Goal: Task Accomplishment & Management: Use online tool/utility

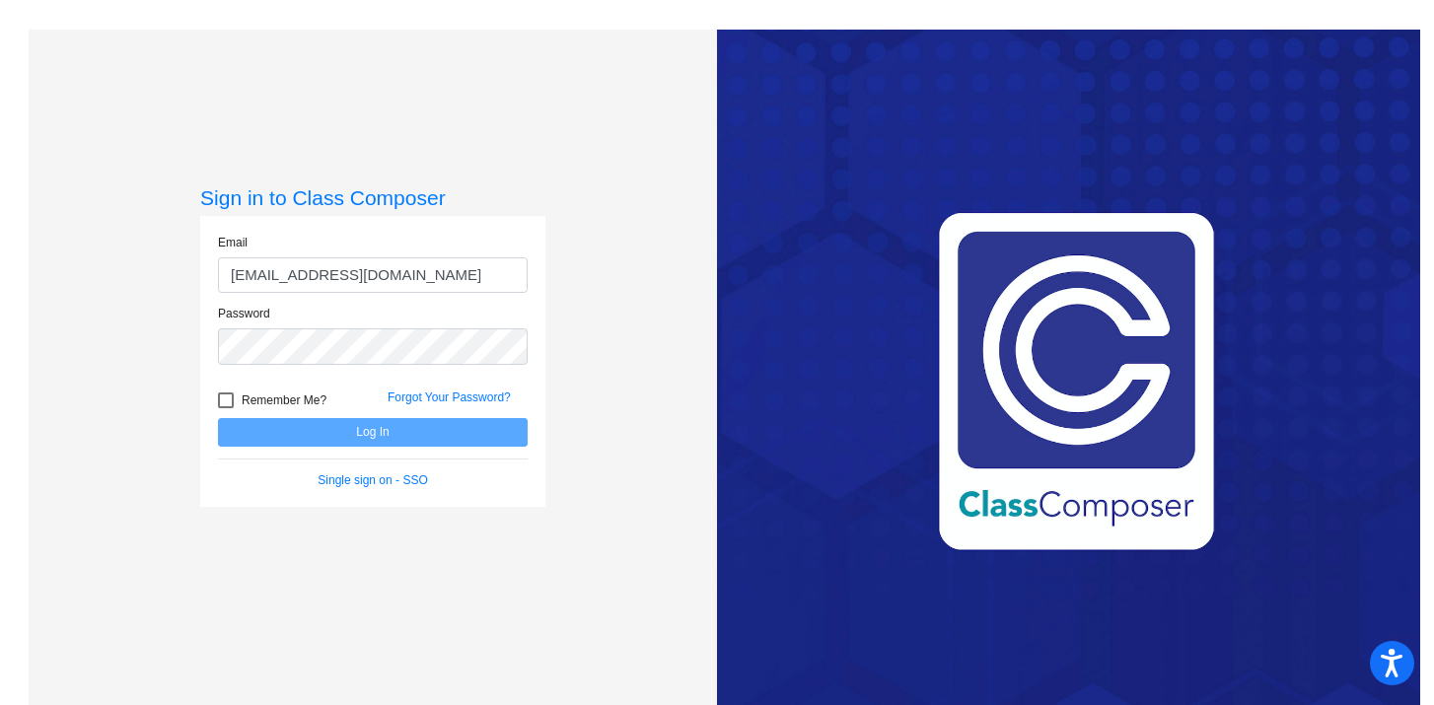
type input "[EMAIL_ADDRESS][DOMAIN_NAME]"
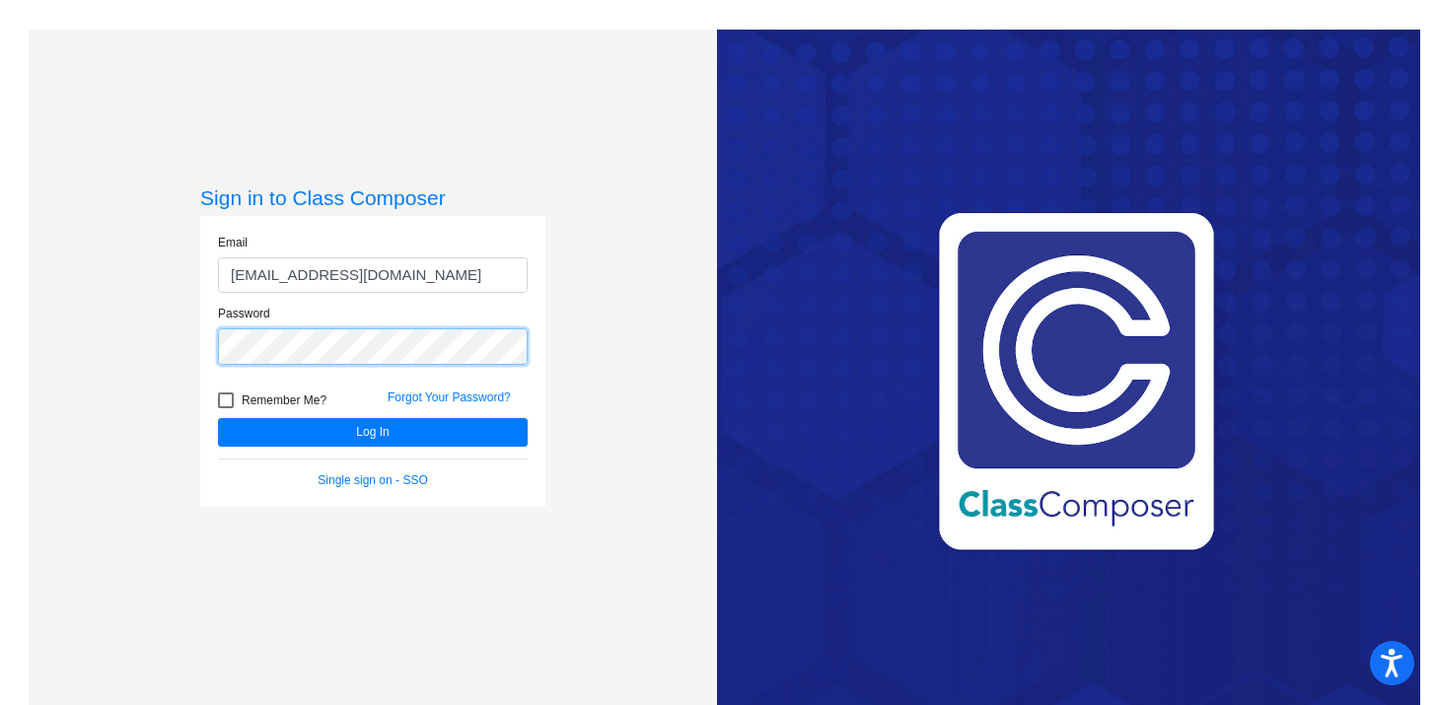
click at [218, 418] on button "Log In" at bounding box center [373, 432] width 310 height 29
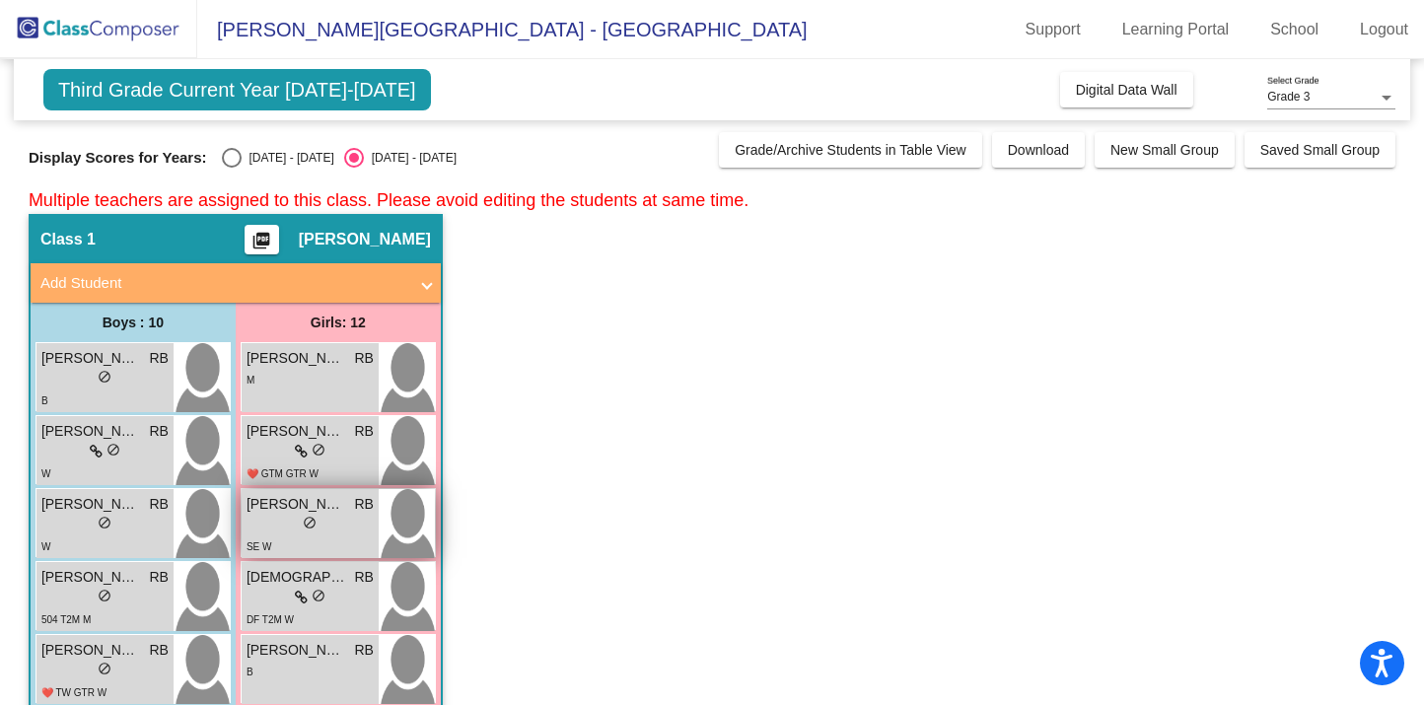
click at [313, 549] on div "SE W" at bounding box center [310, 545] width 127 height 21
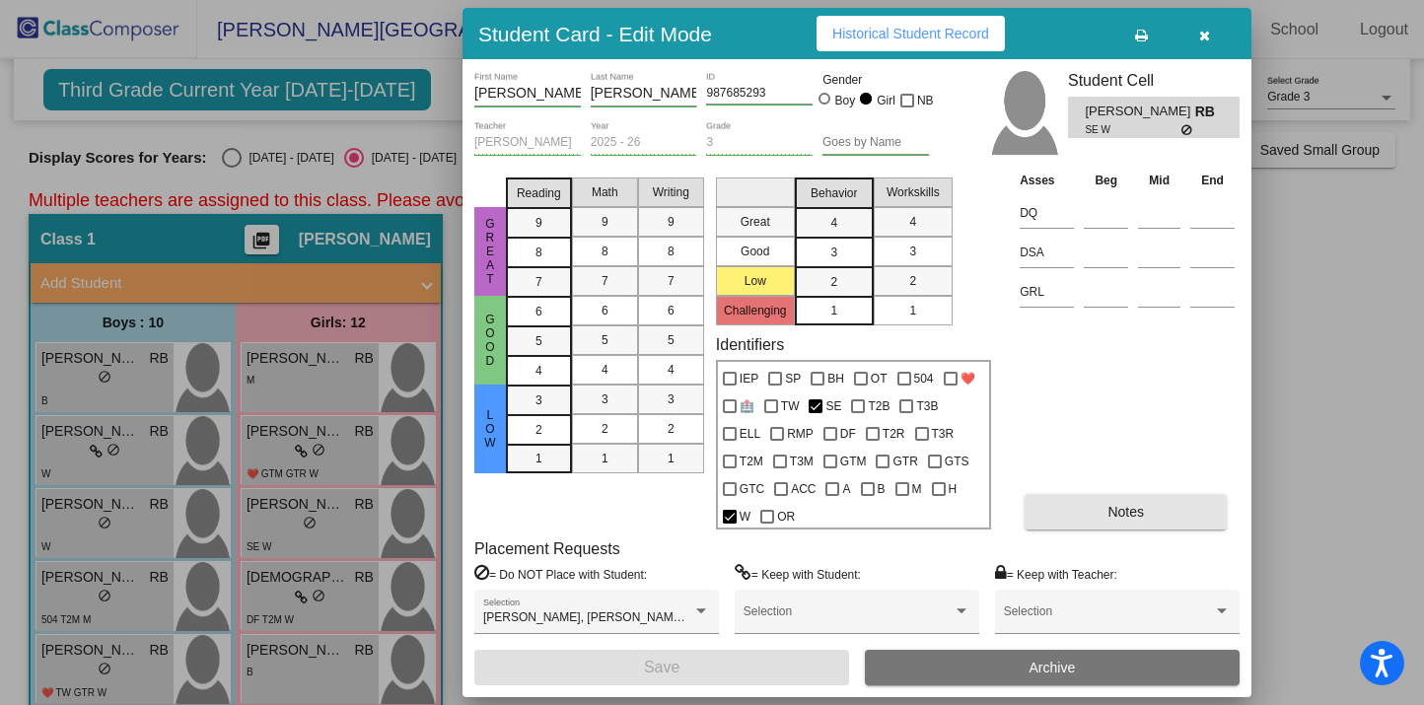
click at [1095, 520] on button "Notes" at bounding box center [1125, 511] width 202 height 35
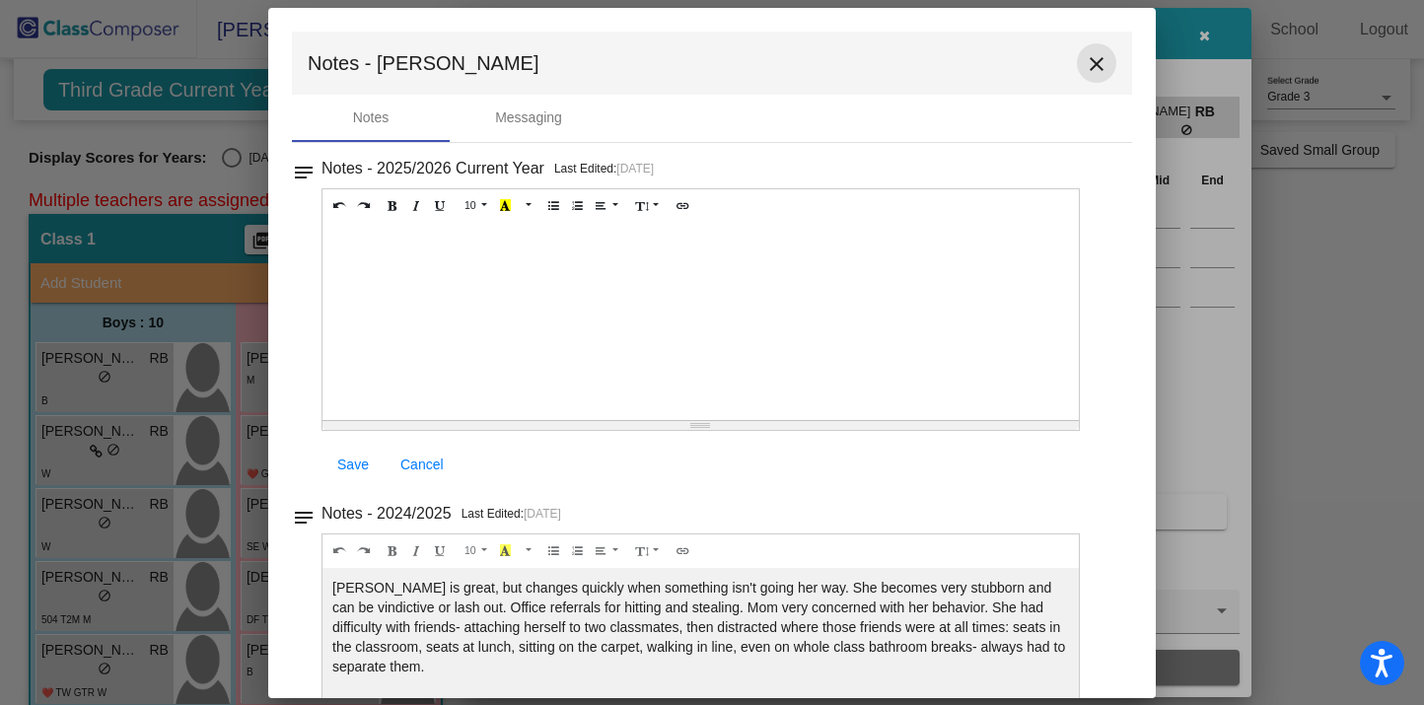
click at [1085, 65] on mat-icon "close" at bounding box center [1097, 64] width 24 height 24
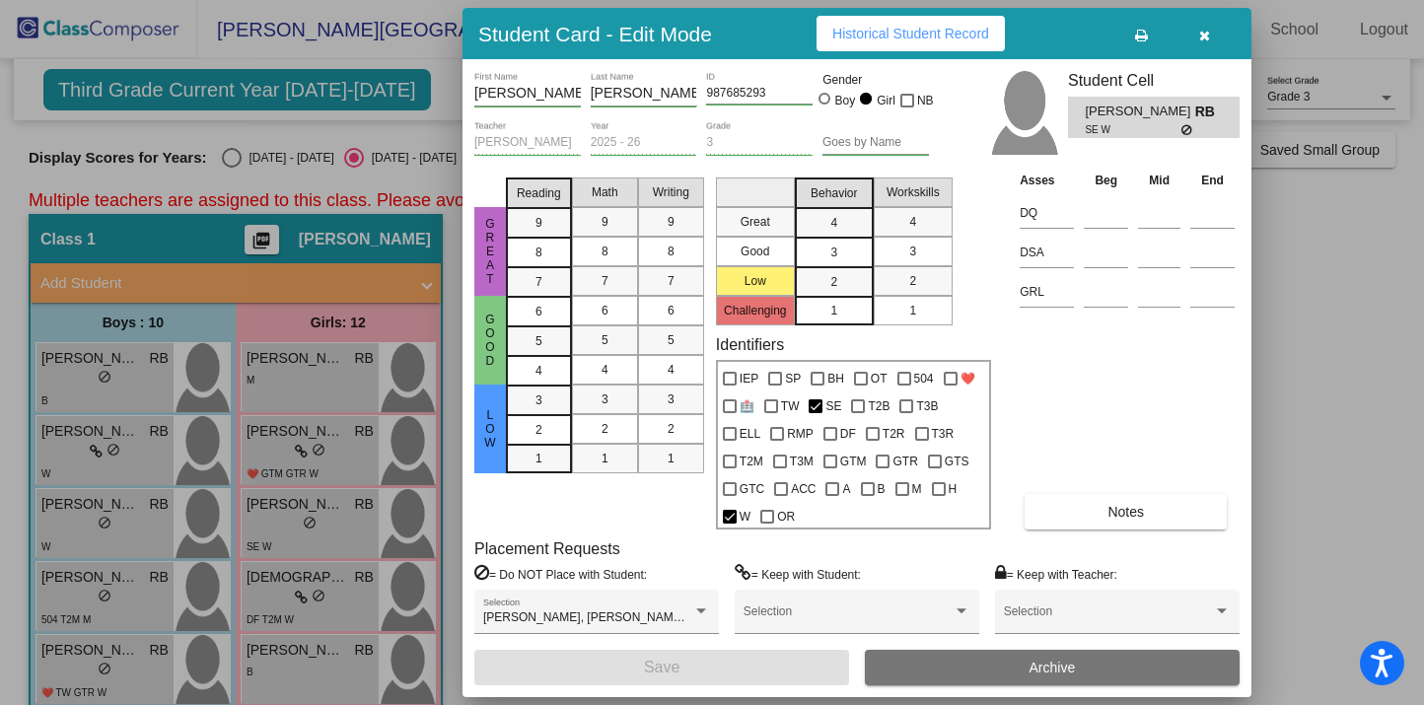
click at [1210, 32] on button "button" at bounding box center [1203, 33] width 63 height 35
